Goal: Task Accomplishment & Management: Use online tool/utility

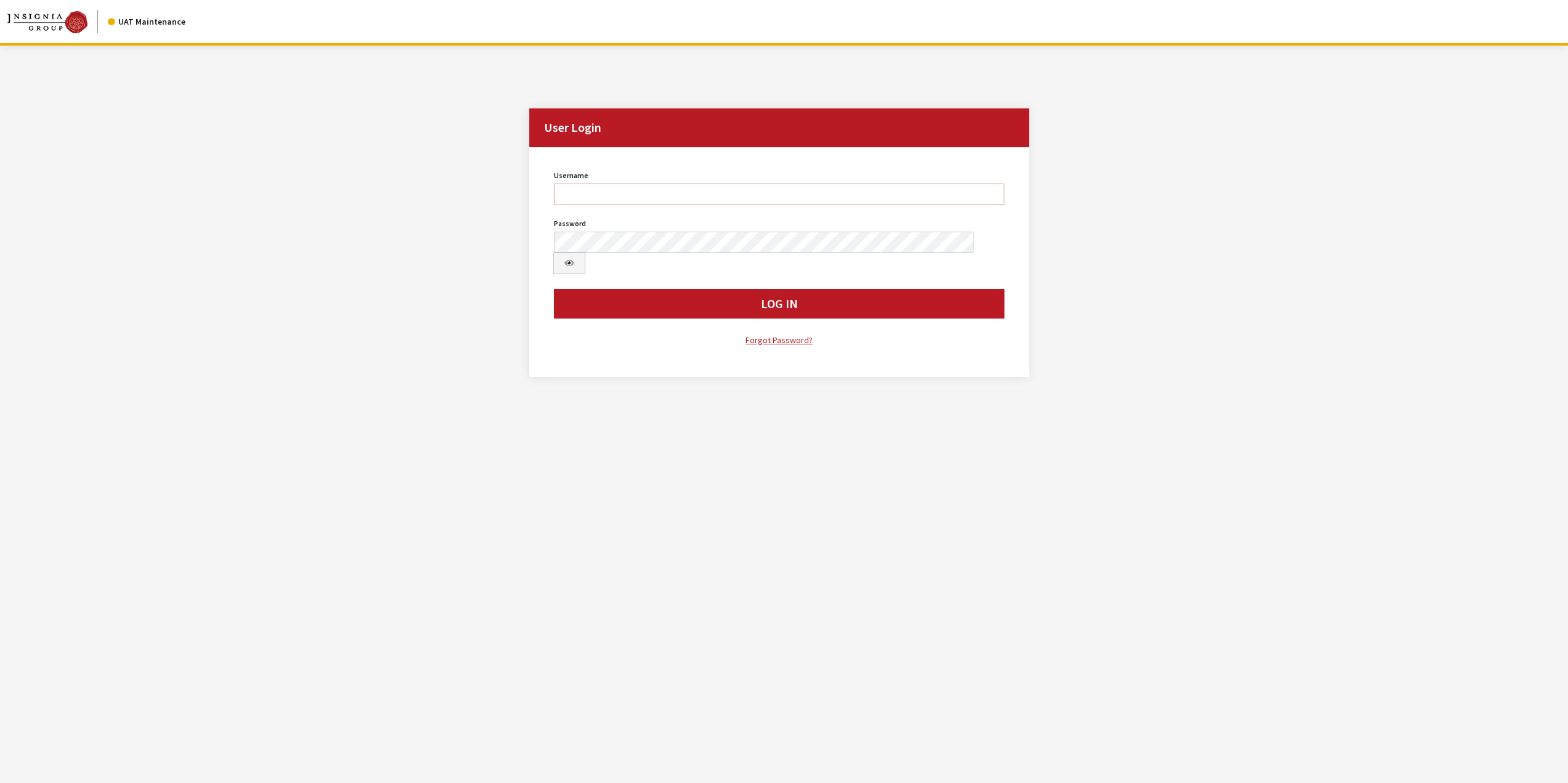
type input "jswartwout"
click at [1277, 409] on div "Modal title Cancel Yes OK Modal title OK User Login User Login Username jswartw…" at bounding box center [779, 437] width 1558 height 783
click at [793, 289] on button "Log In" at bounding box center [779, 303] width 451 height 29
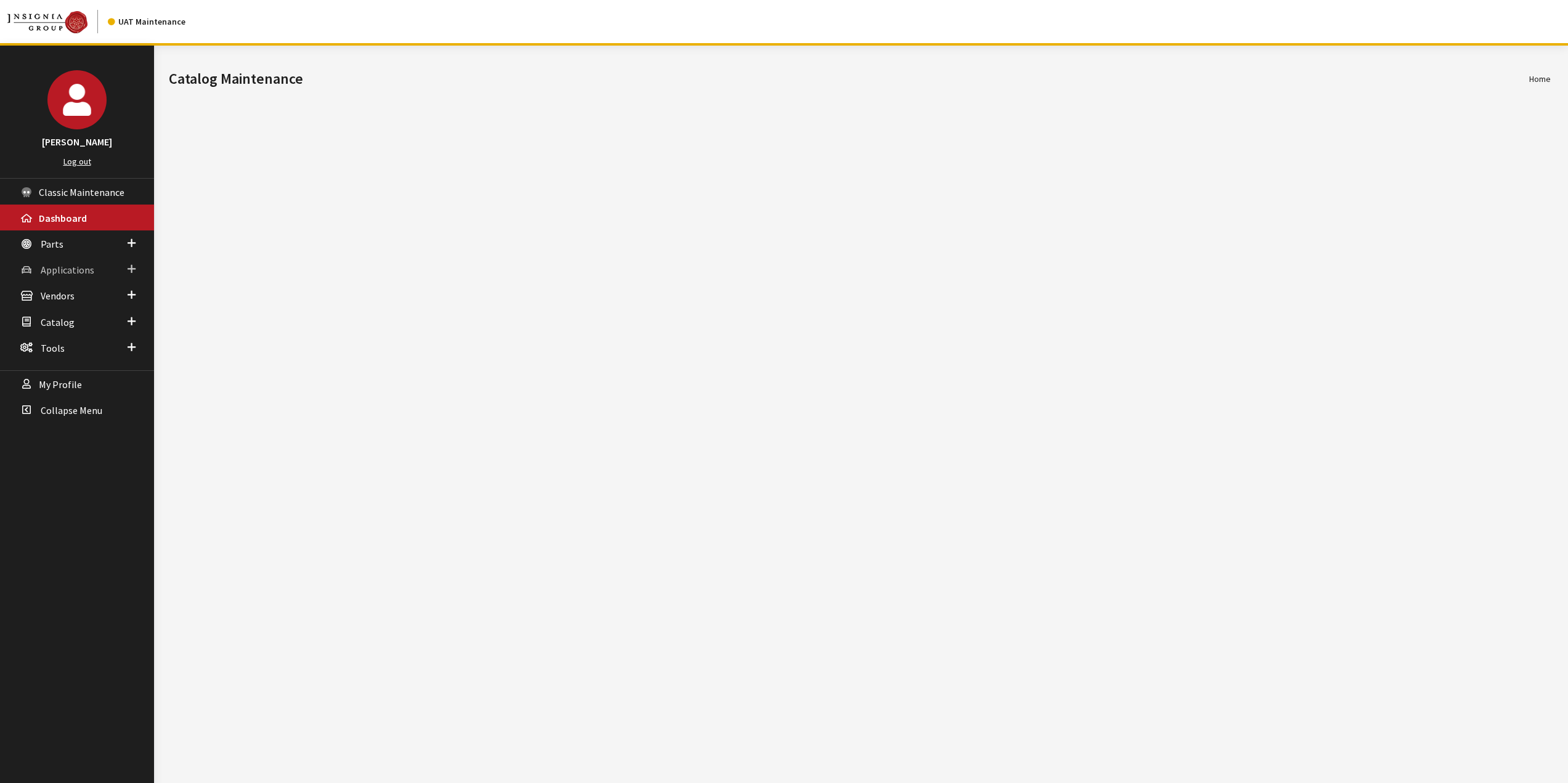
click at [67, 267] on span "Applications" at bounding box center [67, 269] width 54 height 13
click at [93, 313] on link "Application Search" at bounding box center [77, 317] width 154 height 23
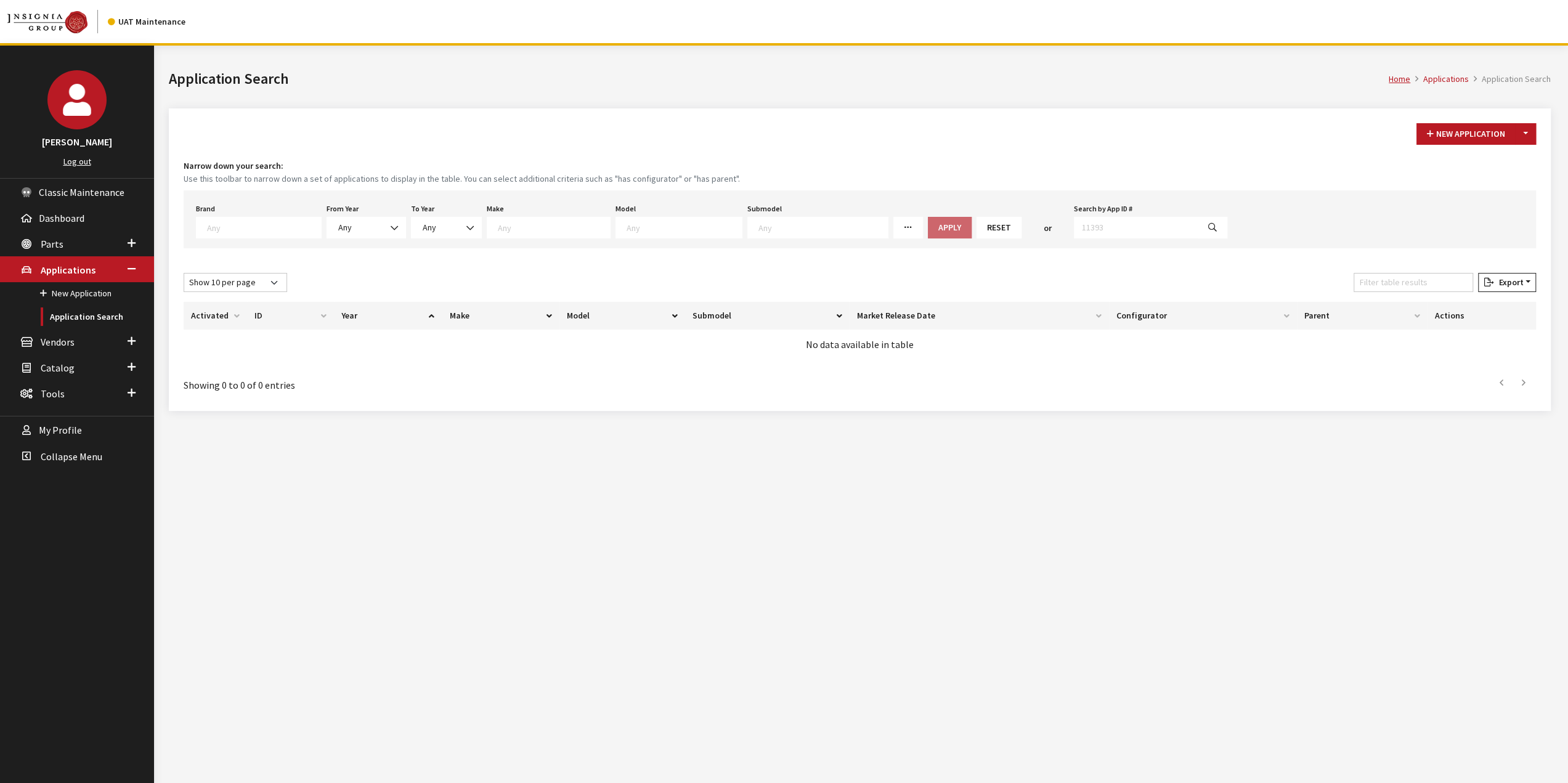
click at [280, 233] on span at bounding box center [259, 228] width 125 height 22
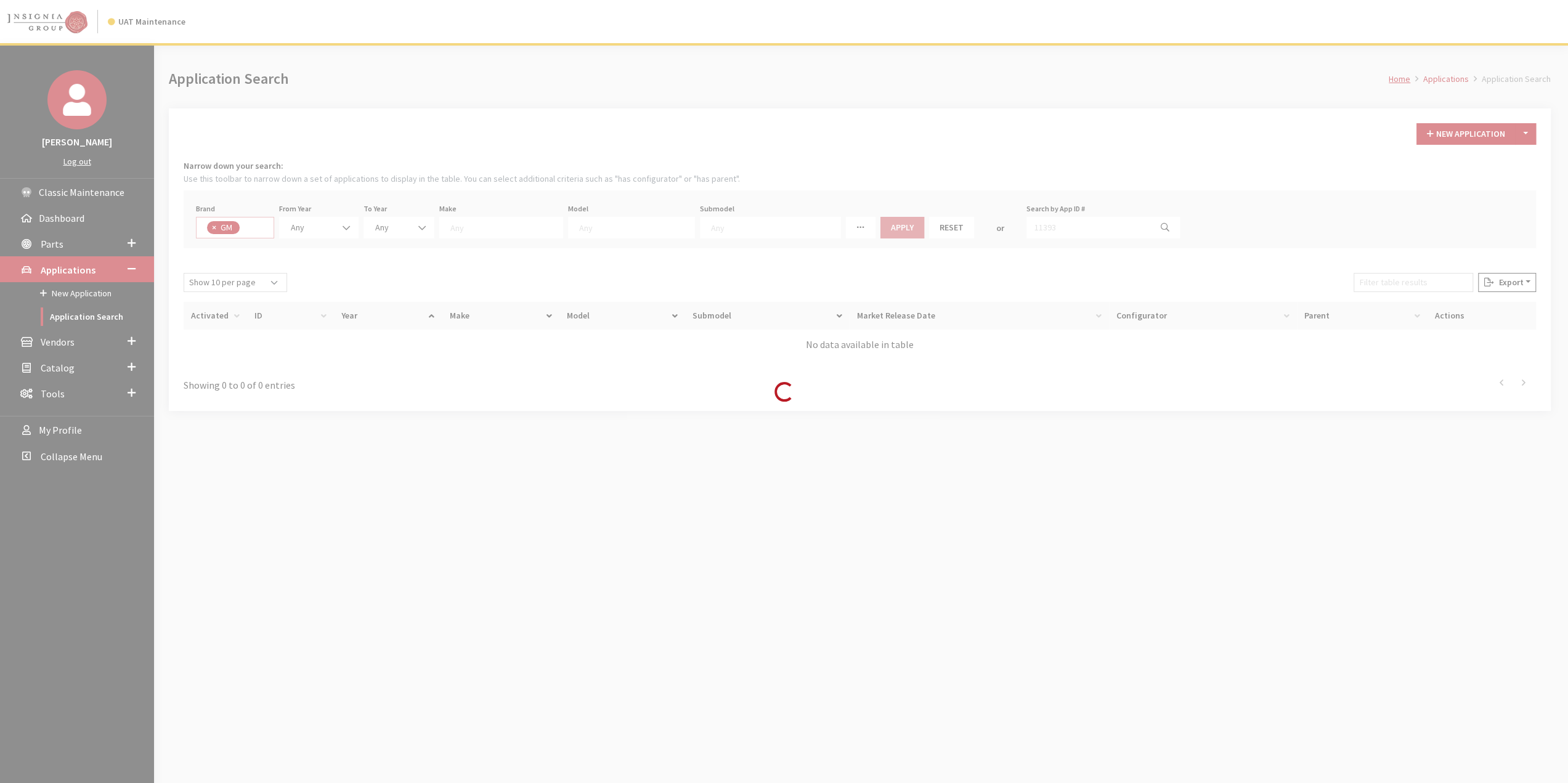
select select "1"
select select
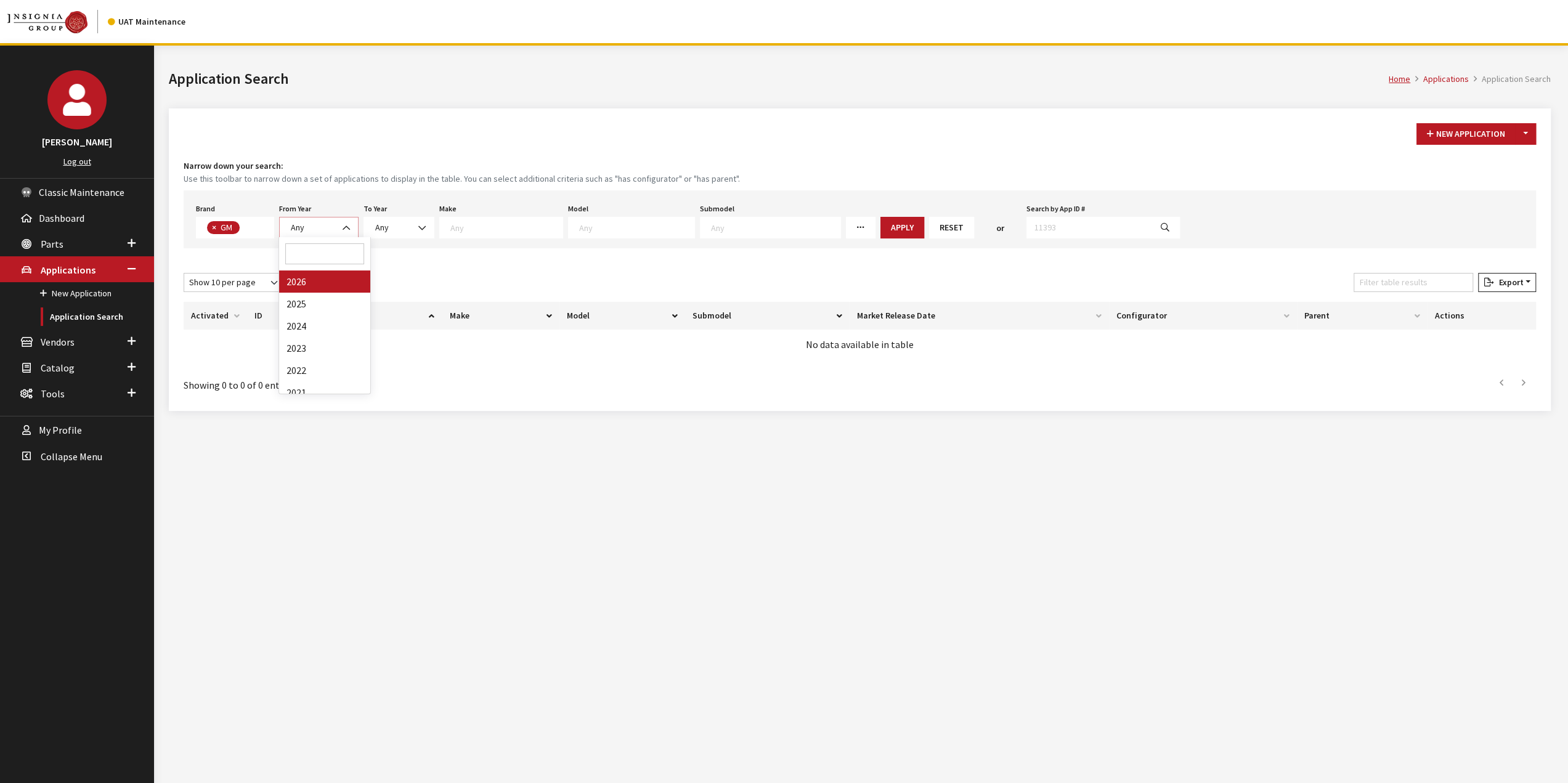
drag, startPoint x: 345, startPoint y: 219, endPoint x: 345, endPoint y: 226, distance: 7.0
click at [344, 219] on span at bounding box center [347, 227] width 21 height 21
click at [397, 157] on div "New Application Toggle Dropdown New From Existing... Narrow down your search: U…" at bounding box center [859, 259] width 1382 height 302
drag, startPoint x: 348, startPoint y: 223, endPoint x: 345, endPoint y: 231, distance: 8.5
click at [343, 221] on b at bounding box center [343, 221] width 0 height 0
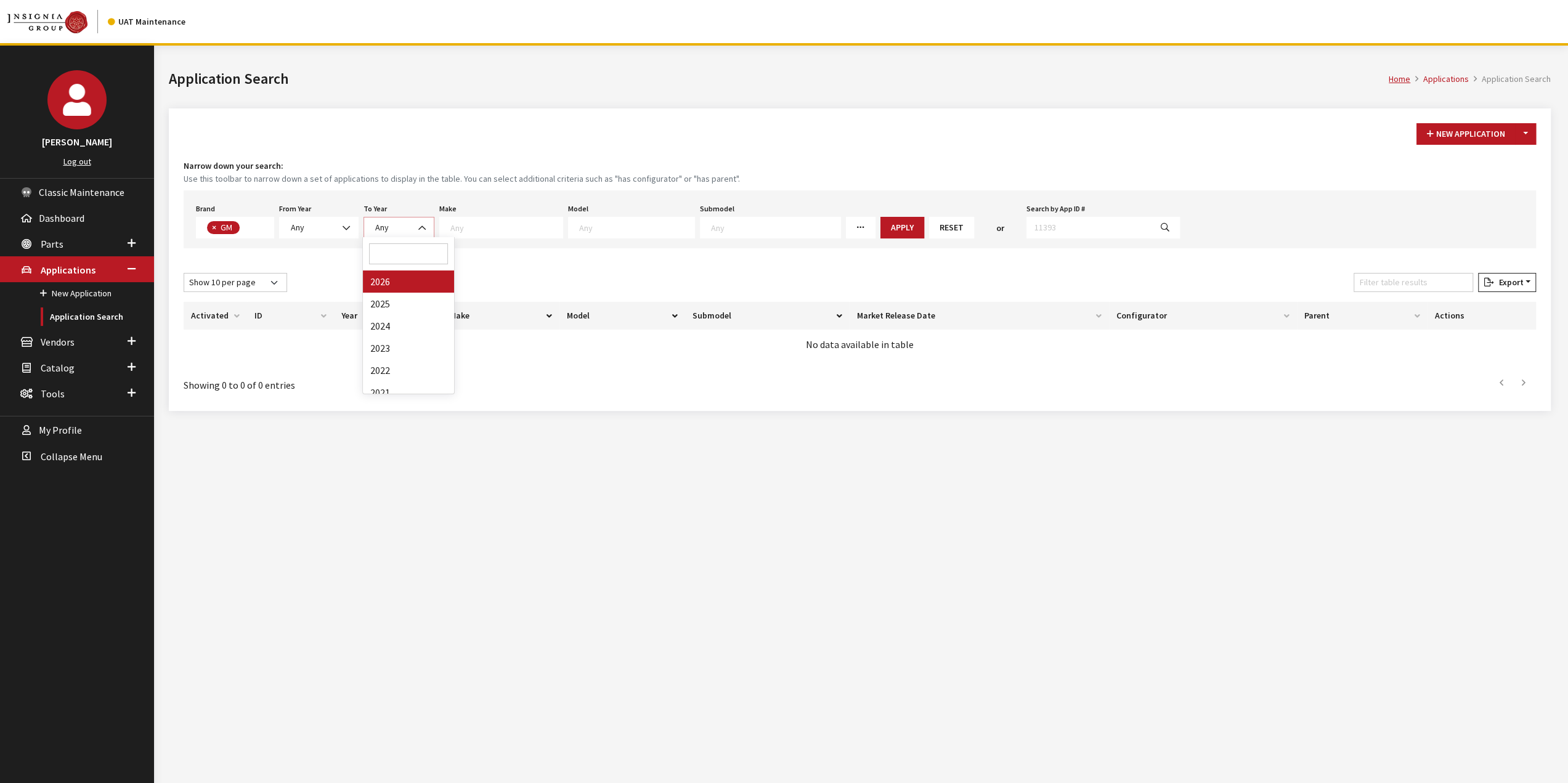
click at [408, 227] on span "Any" at bounding box center [398, 227] width 55 height 13
click at [467, 83] on h1 "Application Search" at bounding box center [778, 78] width 1219 height 22
drag, startPoint x: 525, startPoint y: 233, endPoint x: 578, endPoint y: 235, distance: 53.0
click at [526, 234] on span at bounding box center [501, 228] width 124 height 22
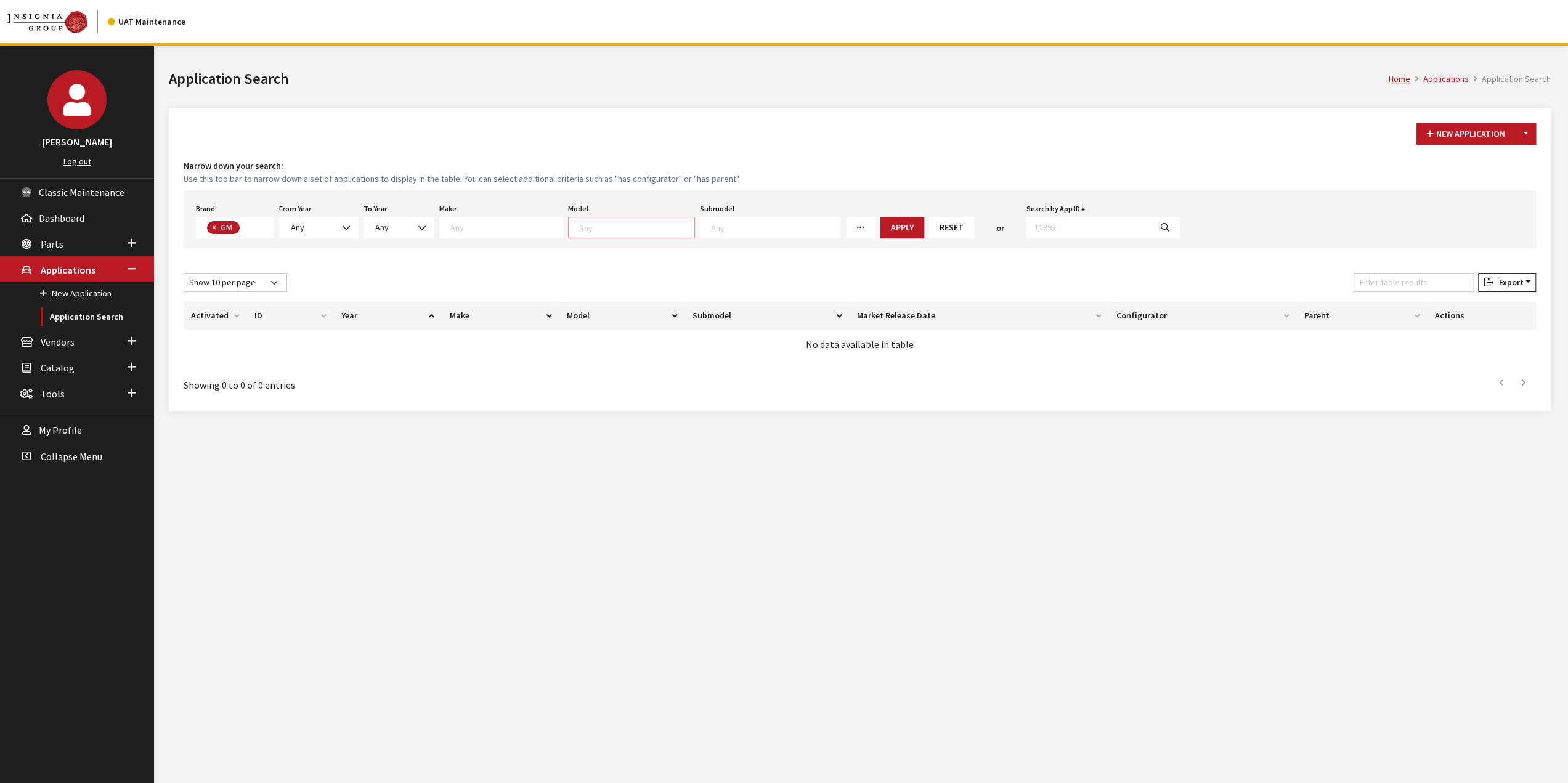
click at [584, 233] on span at bounding box center [631, 228] width 127 height 22
click at [499, 228] on textarea "Search" at bounding box center [506, 226] width 112 height 11
click at [509, 140] on div "New Application Toggle Dropdown New From Existing..." at bounding box center [860, 134] width 1357 height 22
click at [327, 225] on span "Any" at bounding box center [318, 227] width 63 height 13
select select "2026"
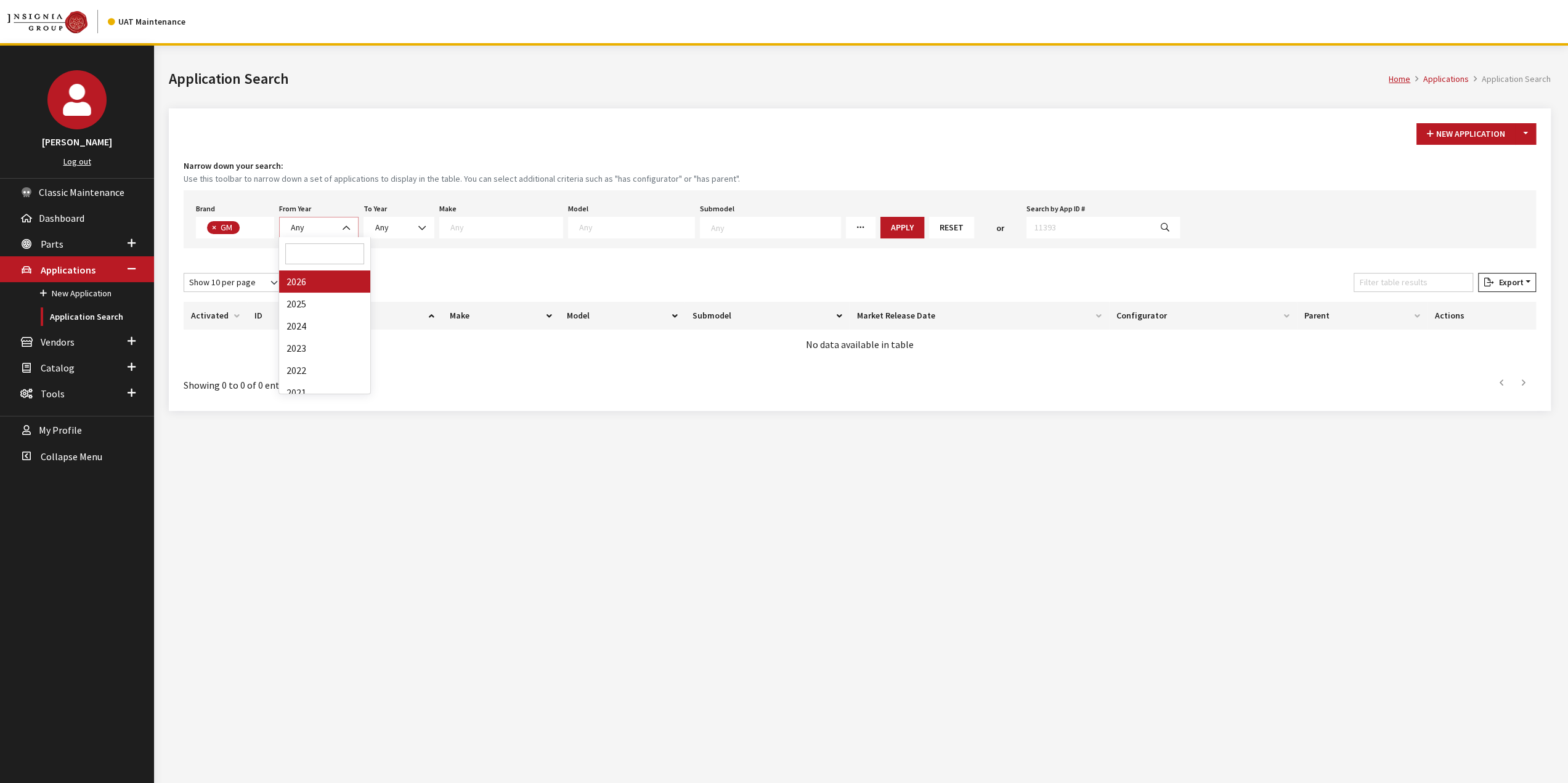
select select
click at [412, 231] on span "Any" at bounding box center [423, 227] width 55 height 13
click at [366, 221] on b at bounding box center [366, 221] width 0 height 0
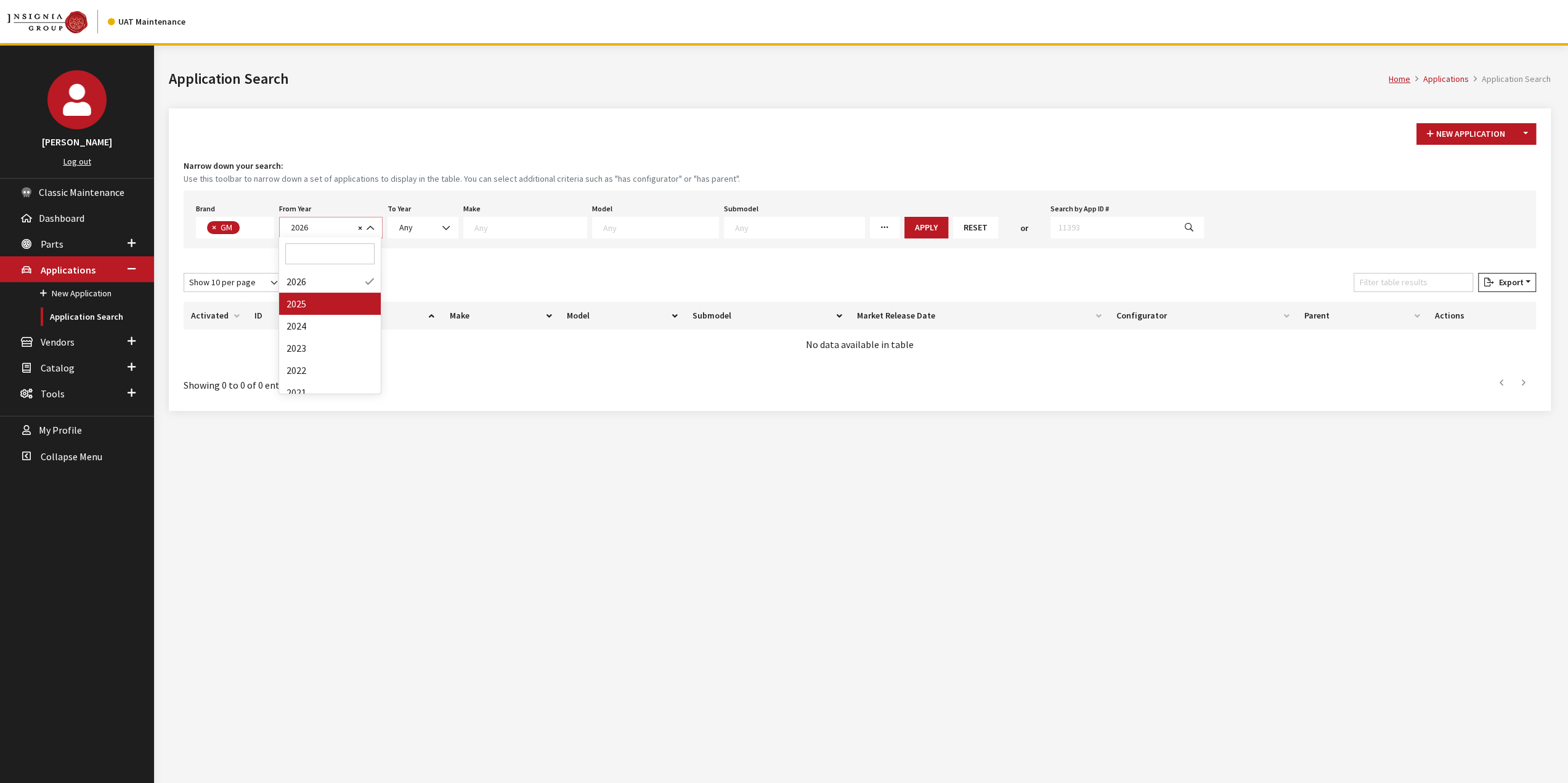
select select "2025"
select select
drag, startPoint x: 429, startPoint y: 221, endPoint x: 431, endPoint y: 248, distance: 27.1
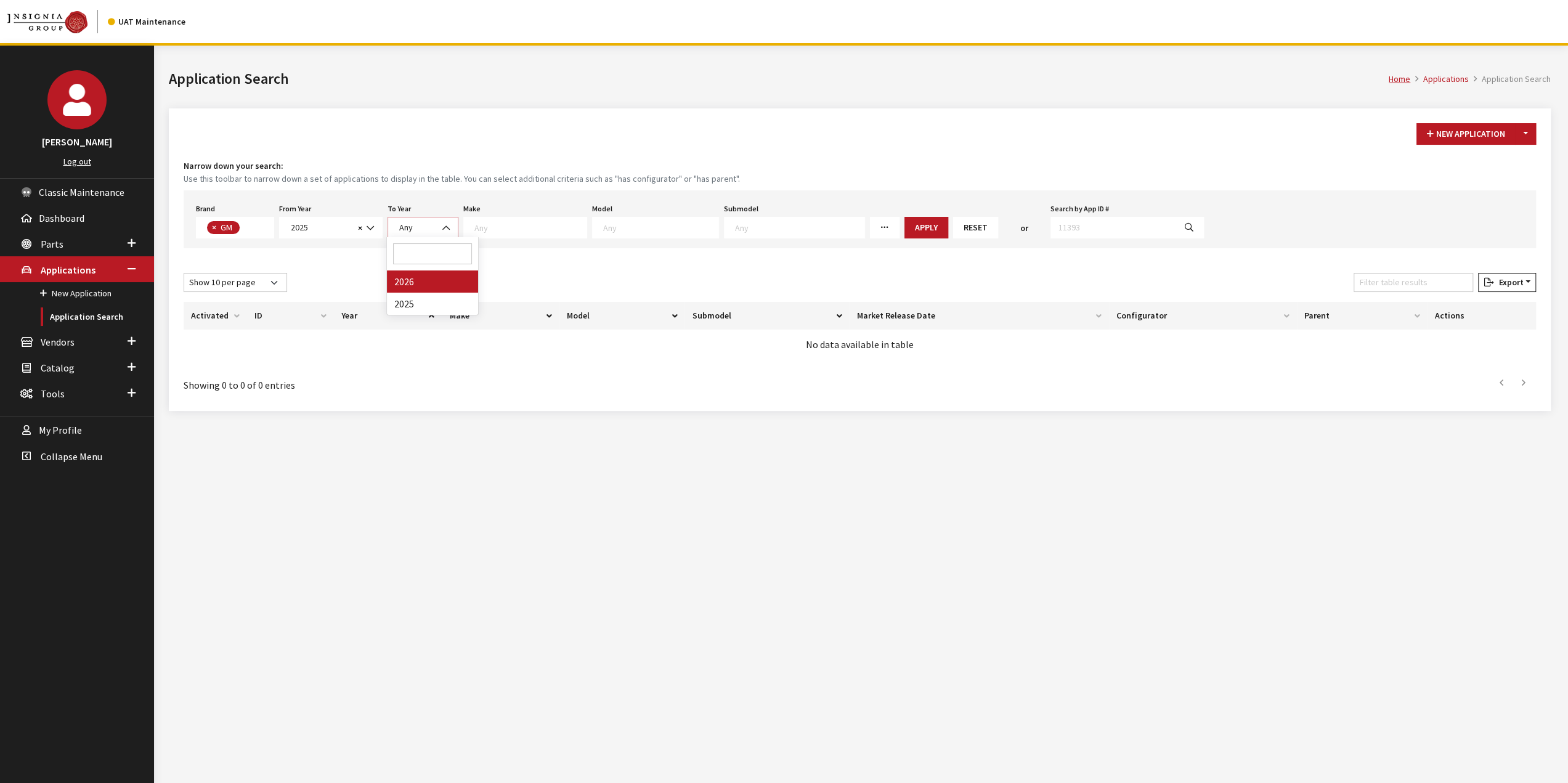
click at [429, 222] on span "Any" at bounding box center [423, 227] width 55 height 13
drag, startPoint x: 435, startPoint y: 279, endPoint x: 511, endPoint y: 217, distance: 98.1
select select "2026"
select select
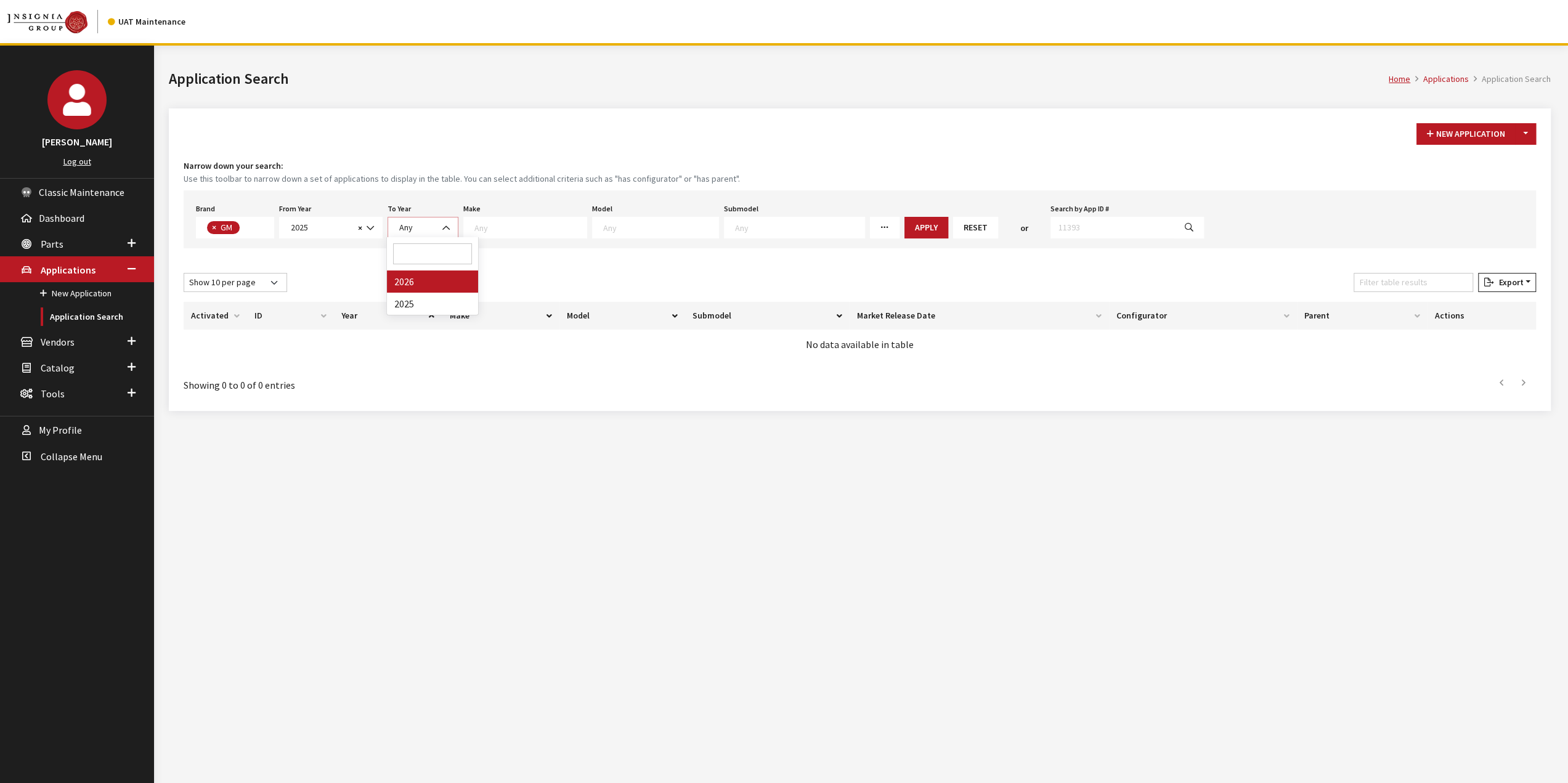
select select
drag, startPoint x: 515, startPoint y: 216, endPoint x: 522, endPoint y: 220, distance: 8.1
click at [515, 217] on span at bounding box center [549, 228] width 124 height 22
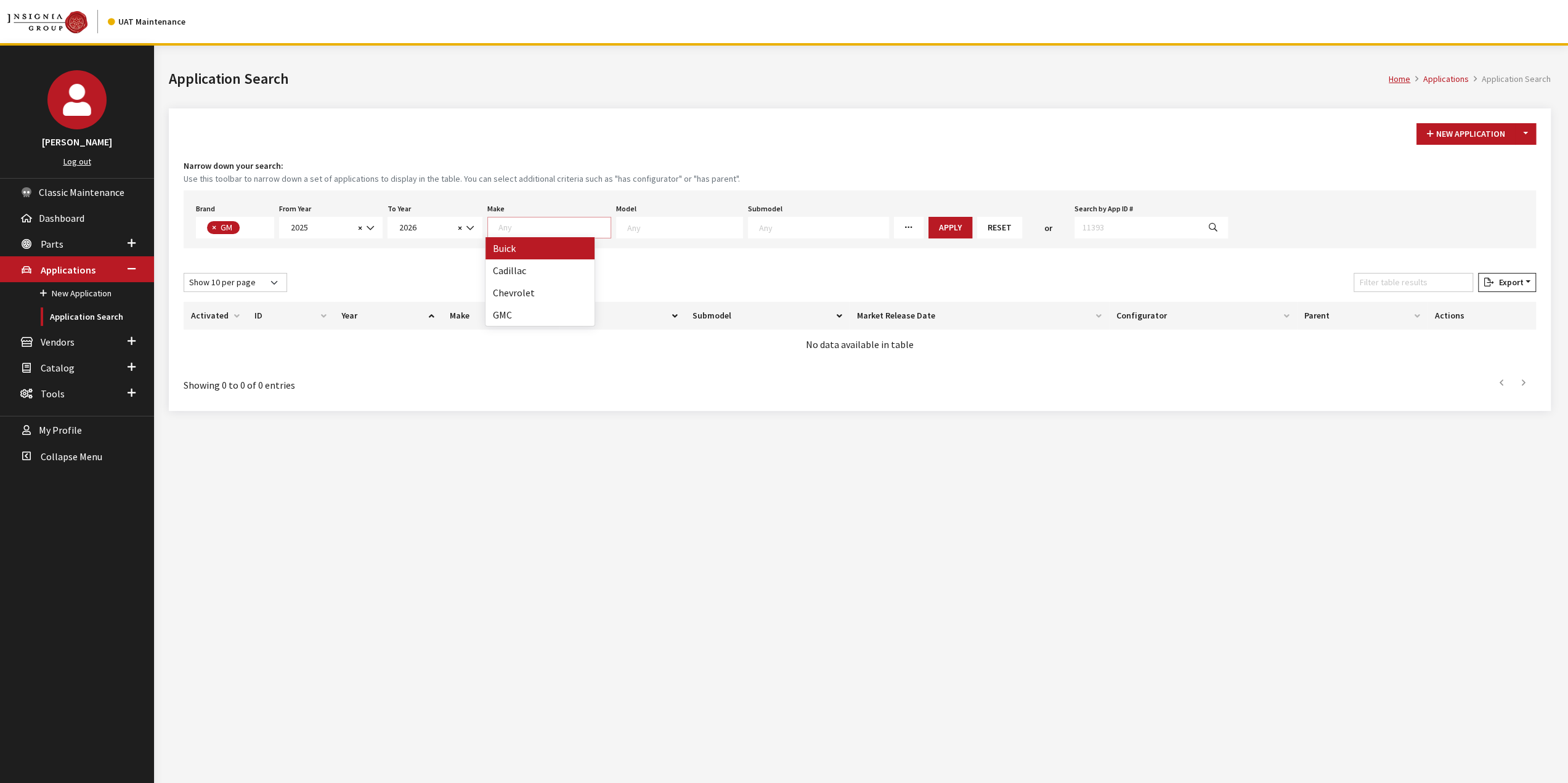
click at [626, 118] on div "New Application Toggle Dropdown New From Existing... Narrow down your search: U…" at bounding box center [859, 259] width 1382 height 302
click at [928, 232] on button "Apply" at bounding box center [950, 228] width 44 height 22
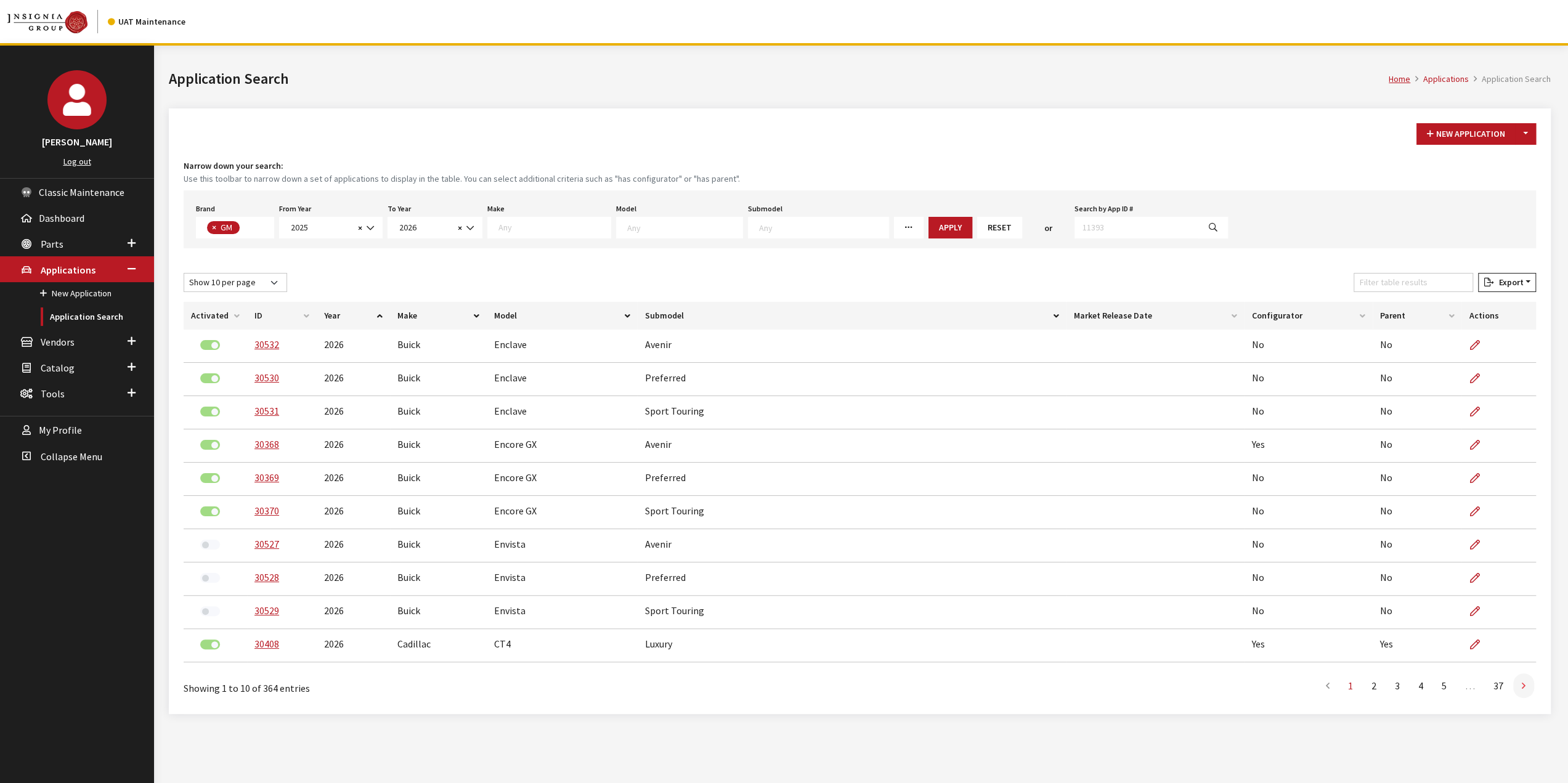
click at [1520, 690] on link at bounding box center [1523, 685] width 21 height 24
click at [1270, 310] on th "Configurator" at bounding box center [1308, 315] width 128 height 28
click at [1523, 681] on icon at bounding box center [1523, 686] width 3 height 10
click at [1332, 690] on link at bounding box center [1327, 685] width 21 height 24
click at [1532, 685] on link at bounding box center [1523, 685] width 21 height 24
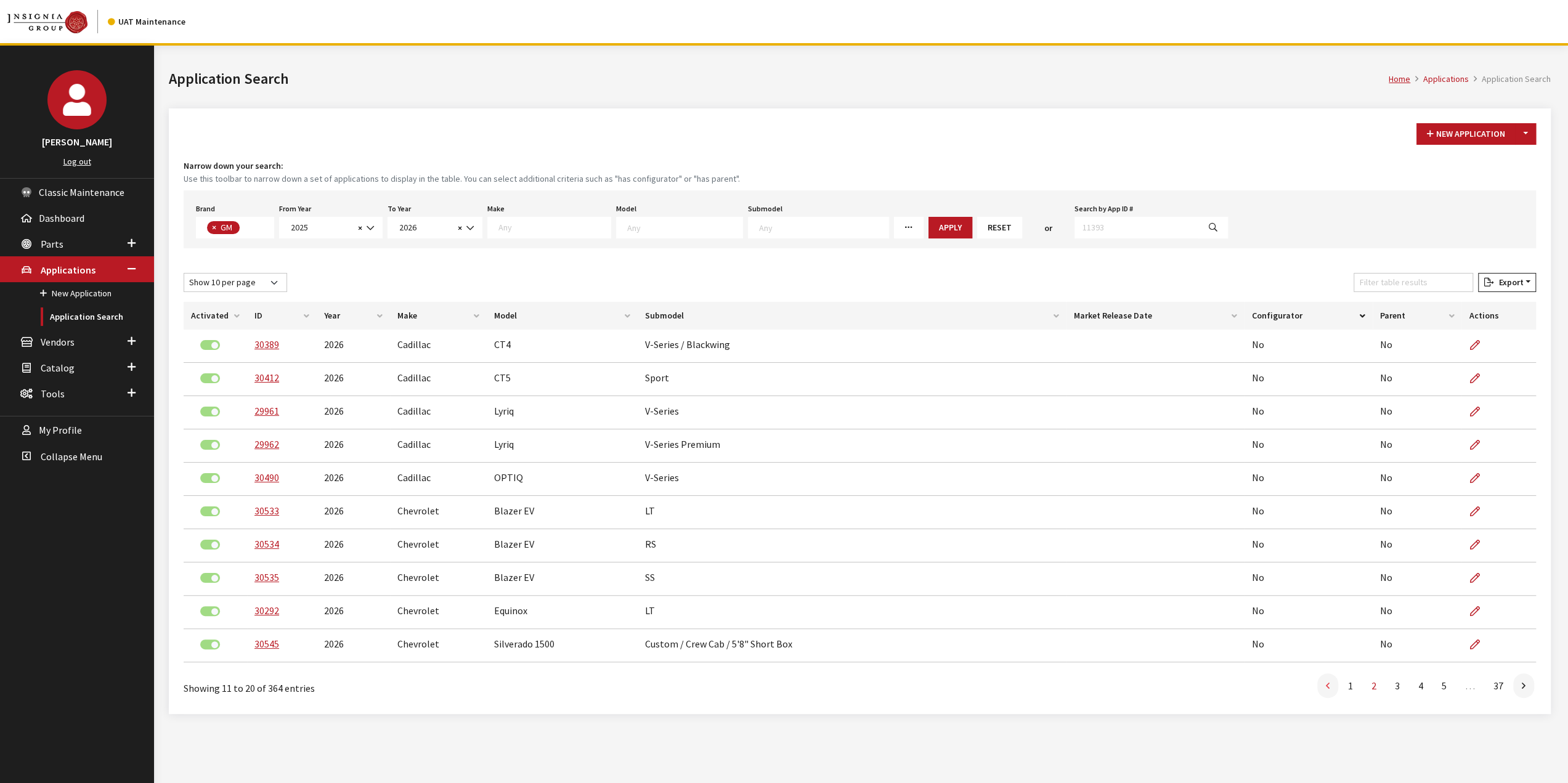
click at [1320, 687] on link at bounding box center [1327, 685] width 21 height 24
click at [527, 215] on div "Make Any Buick Cadillac Chevrolet GMC" at bounding box center [549, 219] width 129 height 38
click at [524, 226] on textarea "Search" at bounding box center [554, 226] width 112 height 11
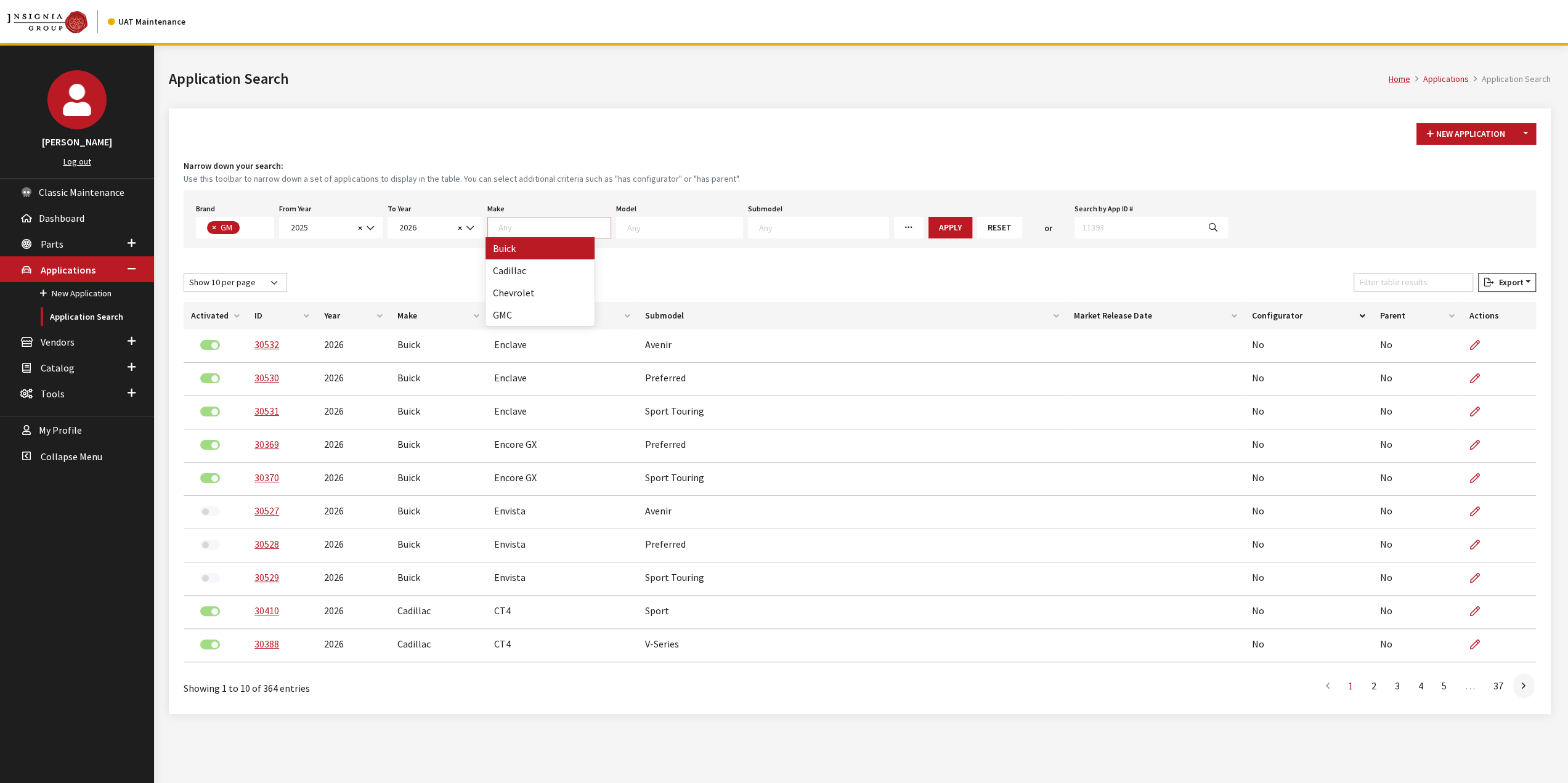
select select "1"
select select
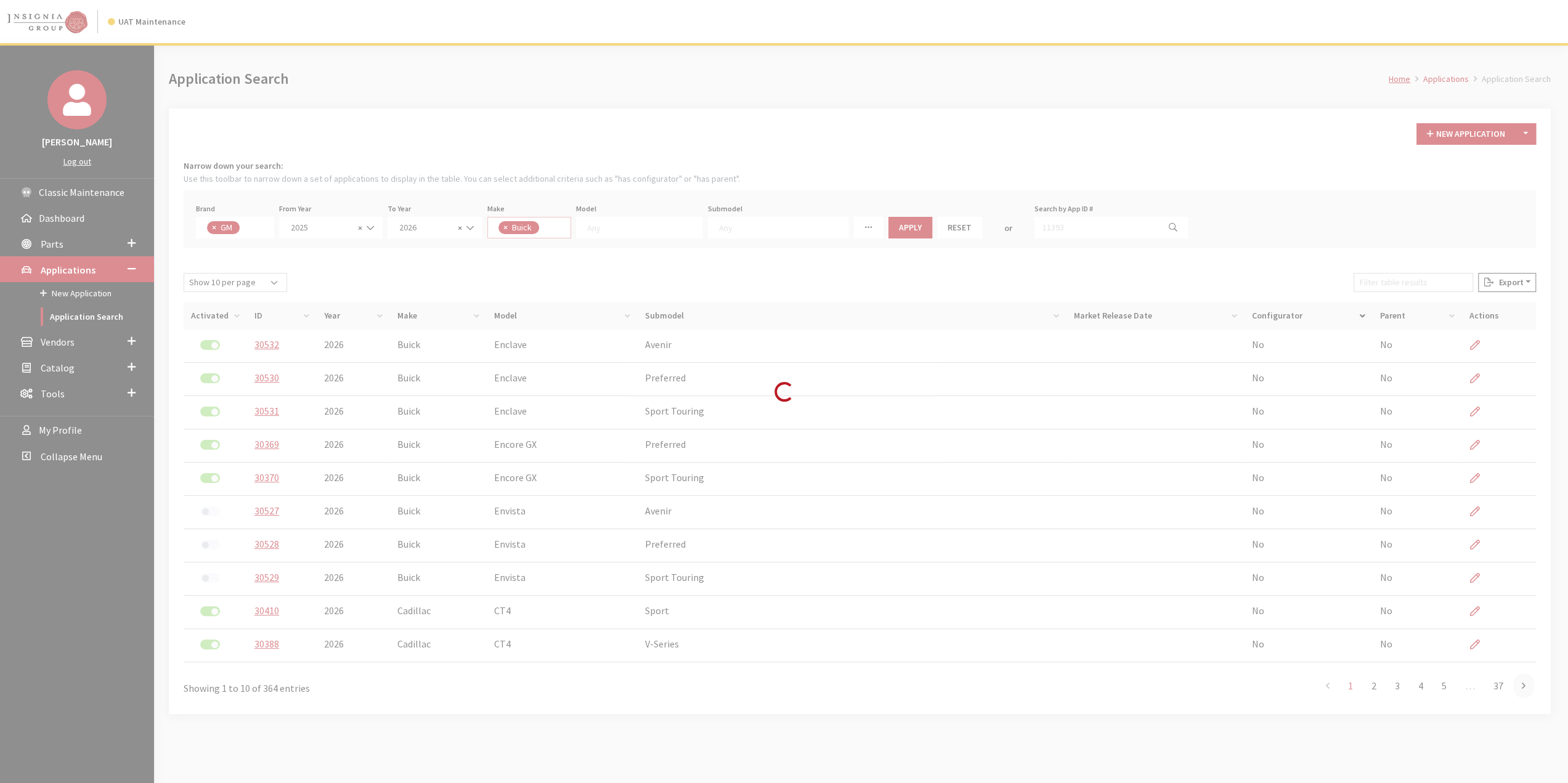
scroll to position [12, 0]
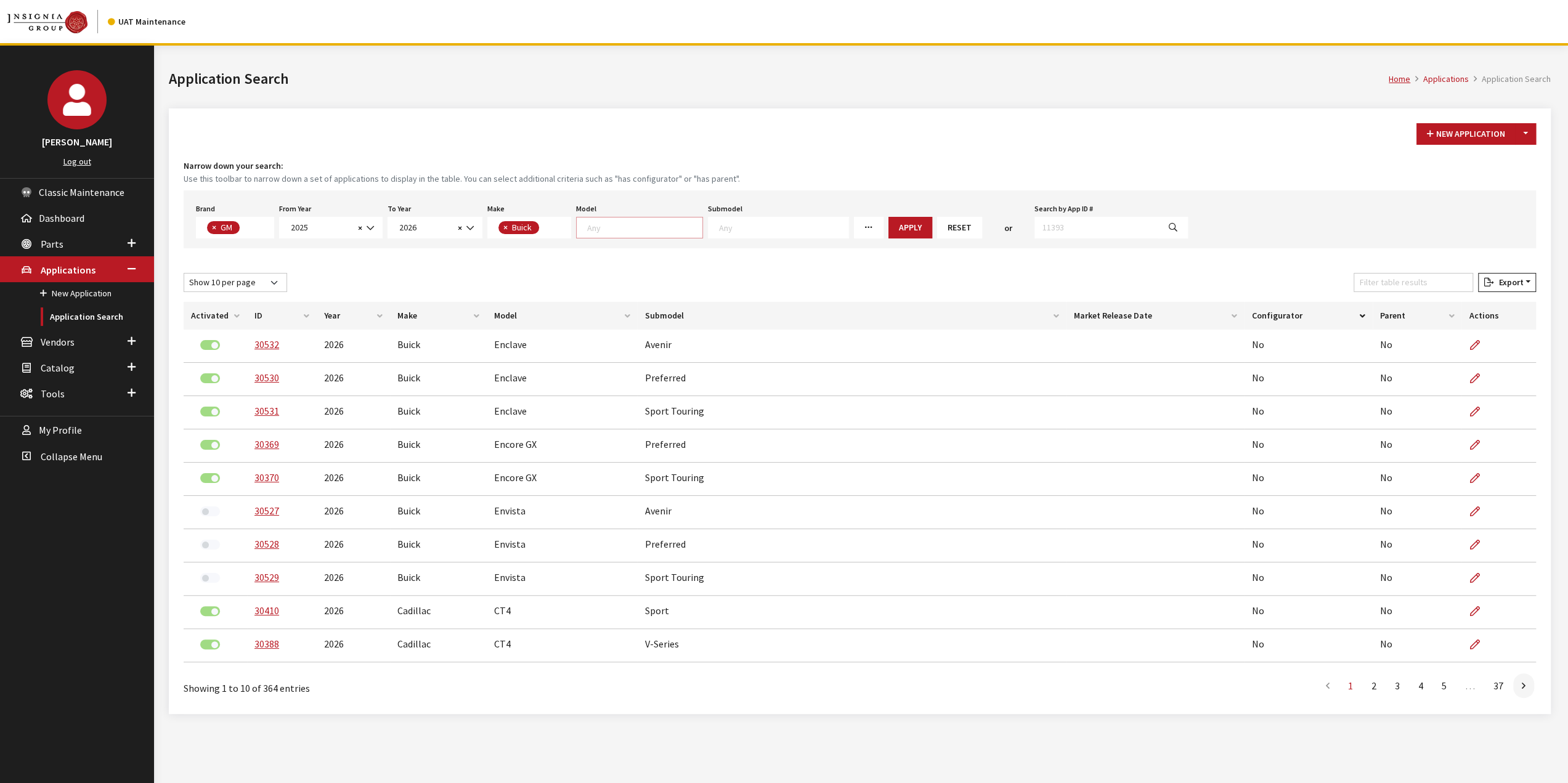
click at [652, 229] on textarea "Search" at bounding box center [644, 226] width 115 height 11
select select "129"
select select
click at [857, 224] on button "Apply" at bounding box center [879, 228] width 44 height 22
